Goal: Information Seeking & Learning: Check status

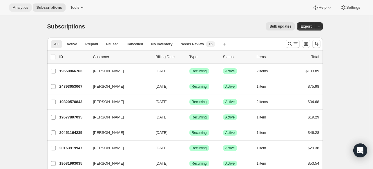
click at [23, 9] on span "Analytics" at bounding box center [20, 7] width 15 height 5
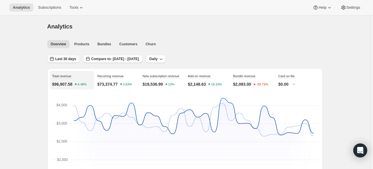
click at [68, 56] on button "Last 30 days" at bounding box center [63, 59] width 32 height 8
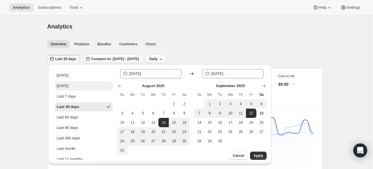
click at [76, 83] on button "[DATE]" at bounding box center [84, 85] width 58 height 9
type input "[DATE]"
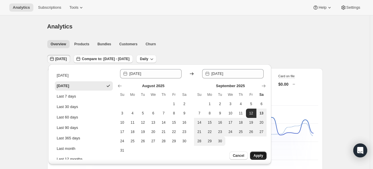
click at [262, 158] on span "Apply" at bounding box center [259, 155] width 10 height 5
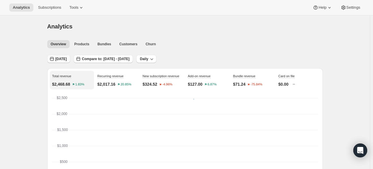
click at [67, 60] on span "[DATE]" at bounding box center [61, 59] width 12 height 5
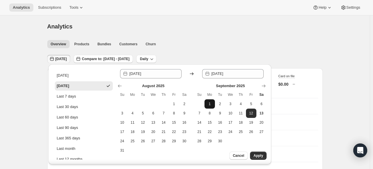
click at [211, 106] on span "1" at bounding box center [210, 104] width 6 height 5
type input "[DATE]"
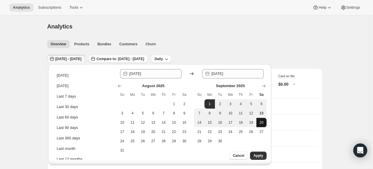
click at [264, 118] on button "20" at bounding box center [261, 122] width 10 height 9
type input "[DATE]"
click at [264, 116] on button "13" at bounding box center [261, 113] width 10 height 9
type input "[DATE]"
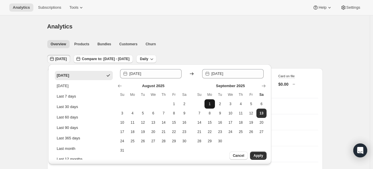
click at [214, 103] on button "1" at bounding box center [210, 103] width 10 height 9
type input "[DATE]"
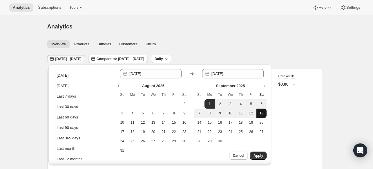
click at [258, 114] on button "13" at bounding box center [261, 113] width 10 height 9
type input "[DATE]"
click at [261, 153] on span "Apply" at bounding box center [259, 155] width 10 height 5
